Goal: Navigation & Orientation: Find specific page/section

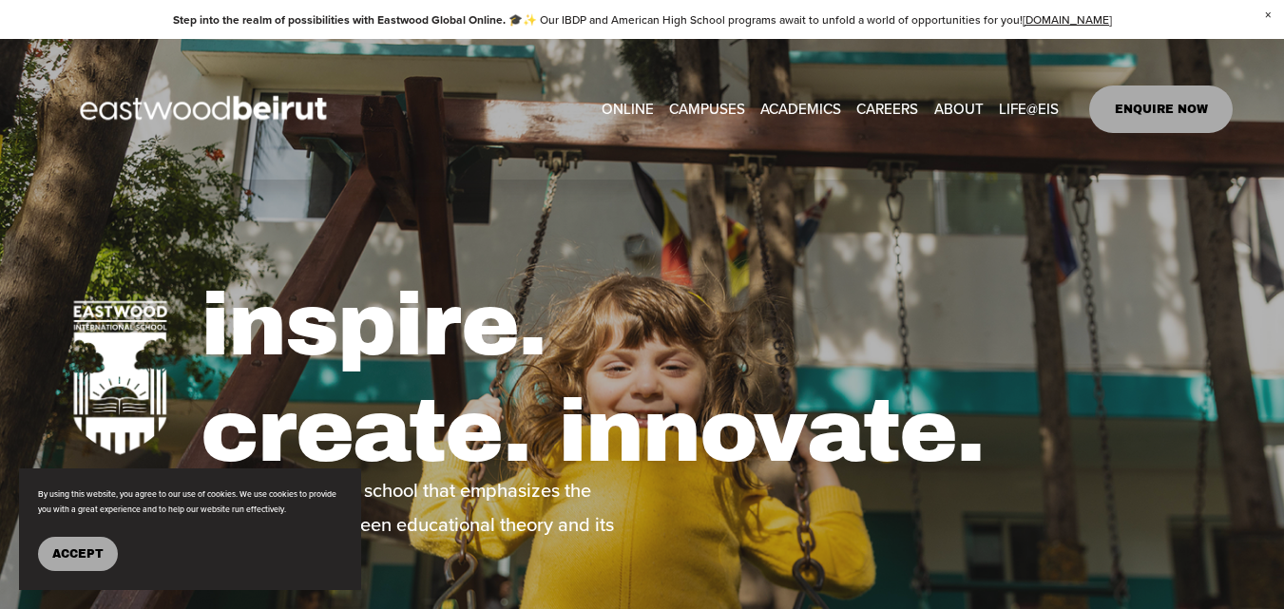
type input "*"
click at [647, 105] on link "ONLINE" at bounding box center [628, 108] width 52 height 29
type input "*****"
